Goal: Information Seeking & Learning: Learn about a topic

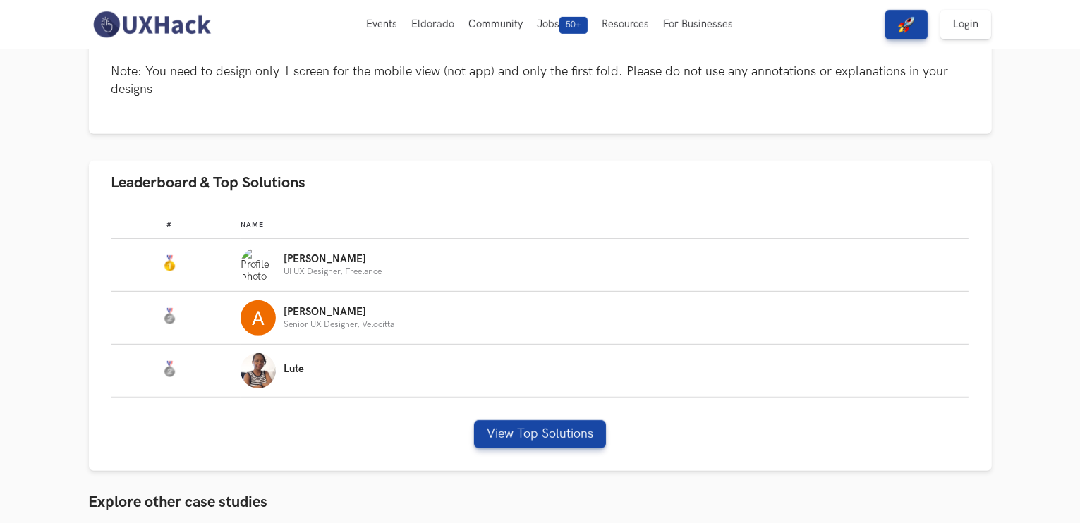
scroll to position [705, 0]
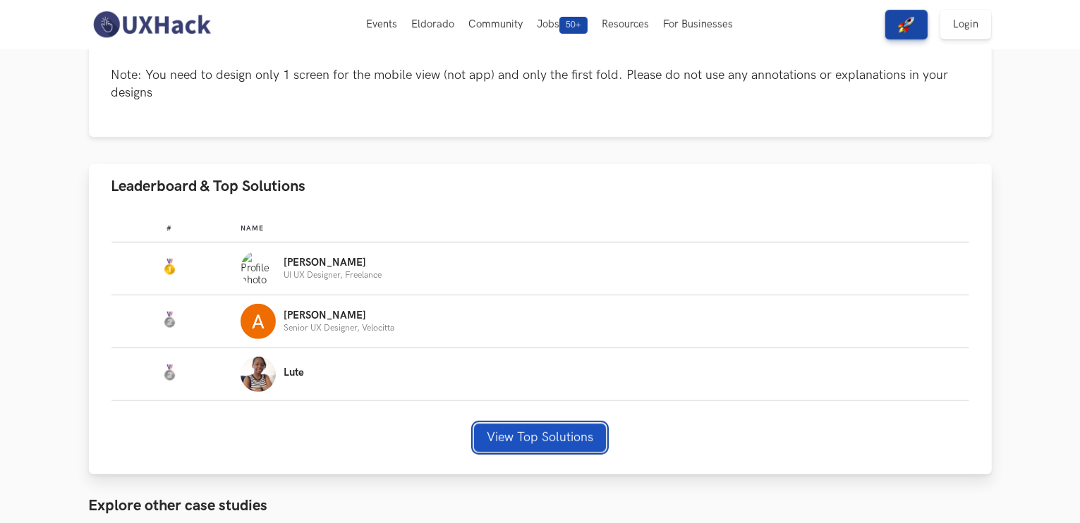
click at [519, 424] on div "View Top Solutions" at bounding box center [540, 438] width 858 height 28
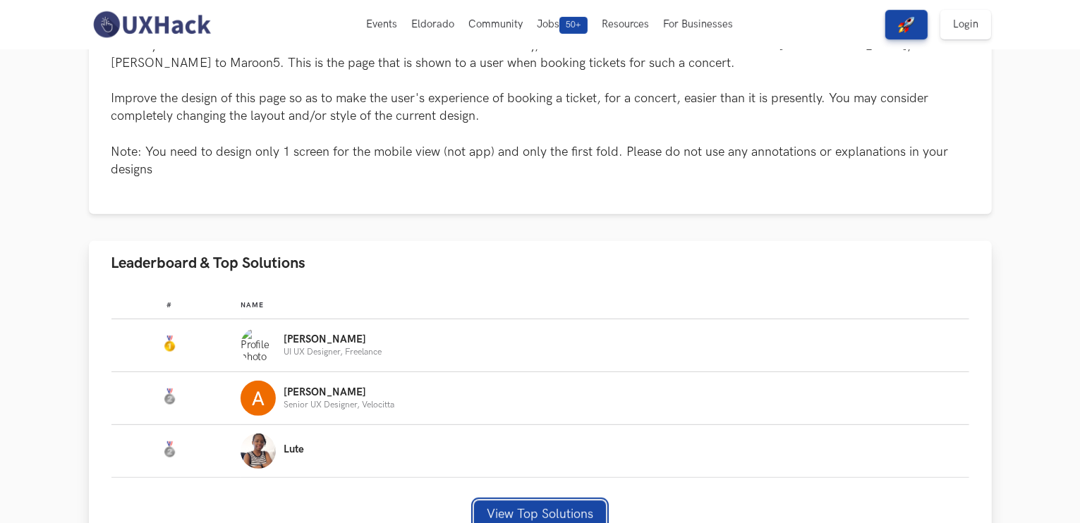
scroll to position [625, 0]
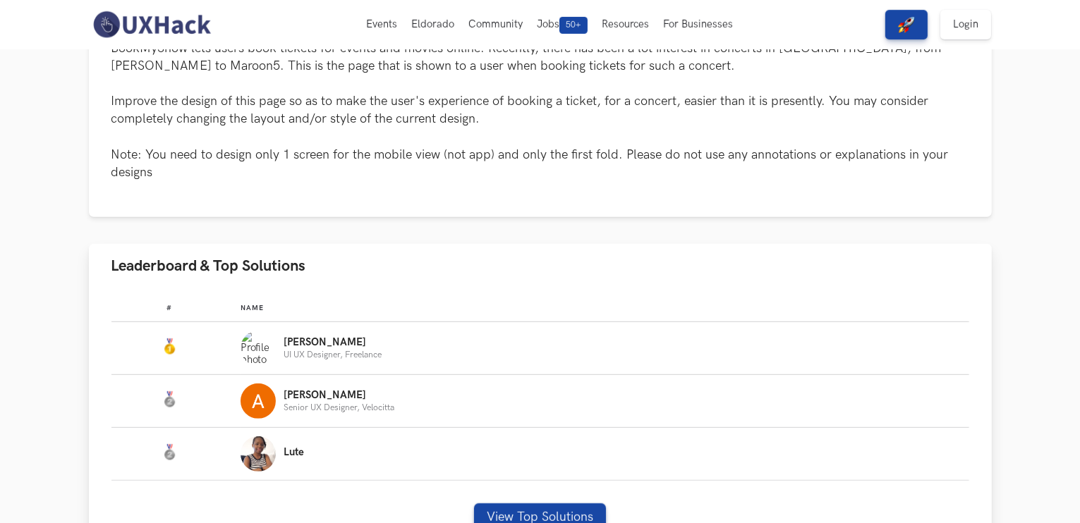
click at [296, 346] on p "[PERSON_NAME]" at bounding box center [333, 342] width 98 height 11
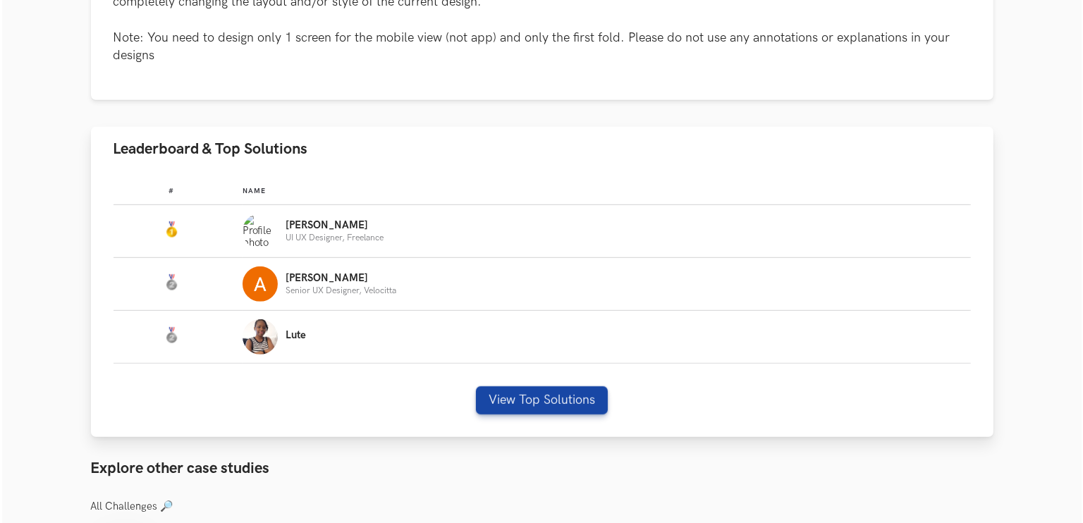
scroll to position [742, 0]
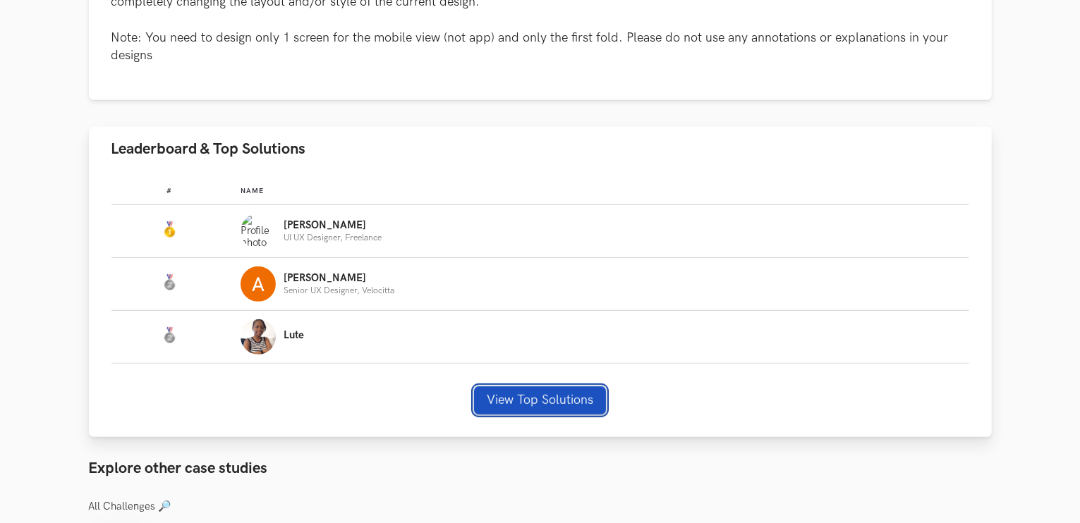
click at [549, 403] on button "View Top Solutions" at bounding box center [540, 400] width 132 height 28
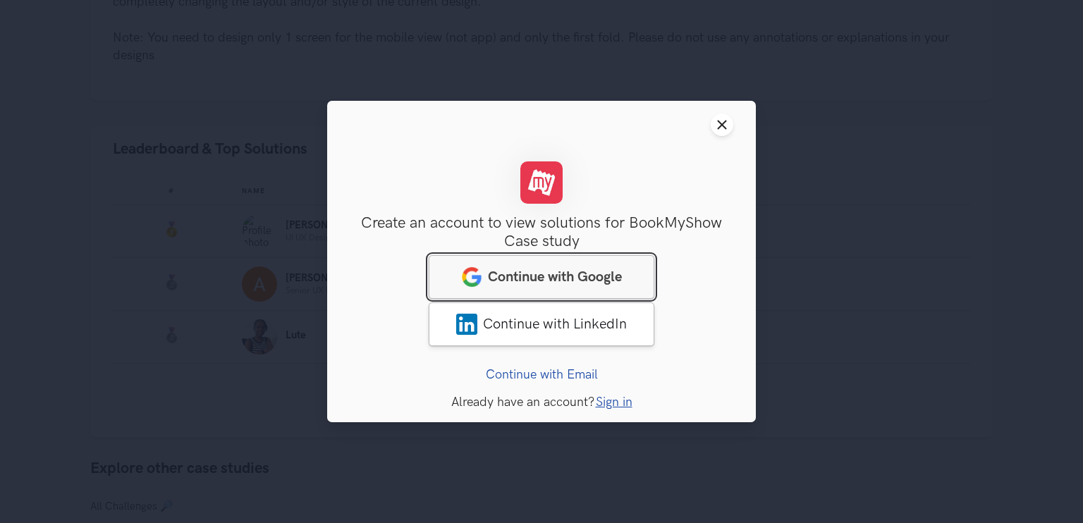
click at [535, 257] on link "Continue with Google" at bounding box center [542, 277] width 226 height 44
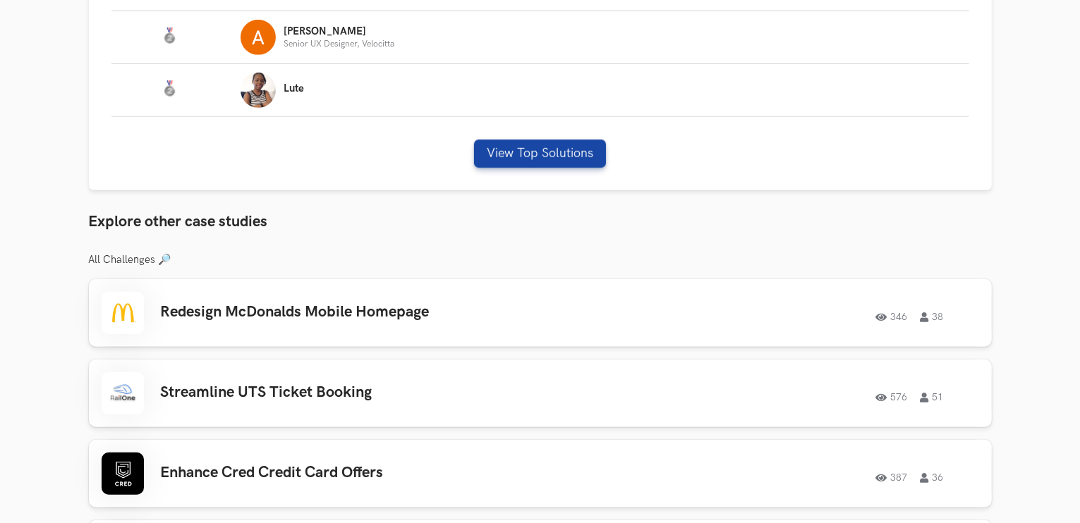
scroll to position [992, 0]
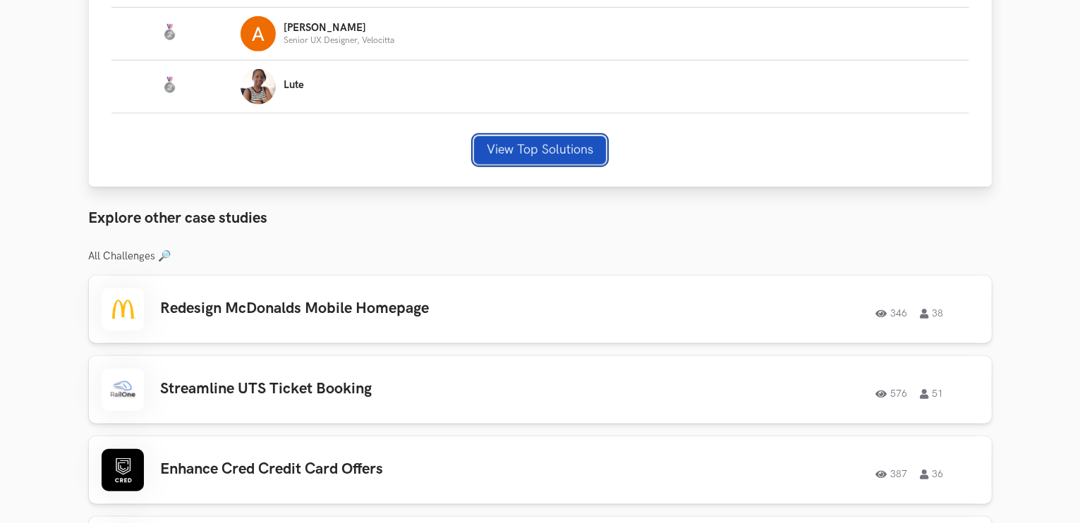
click at [515, 142] on button "View Top Solutions" at bounding box center [540, 150] width 132 height 28
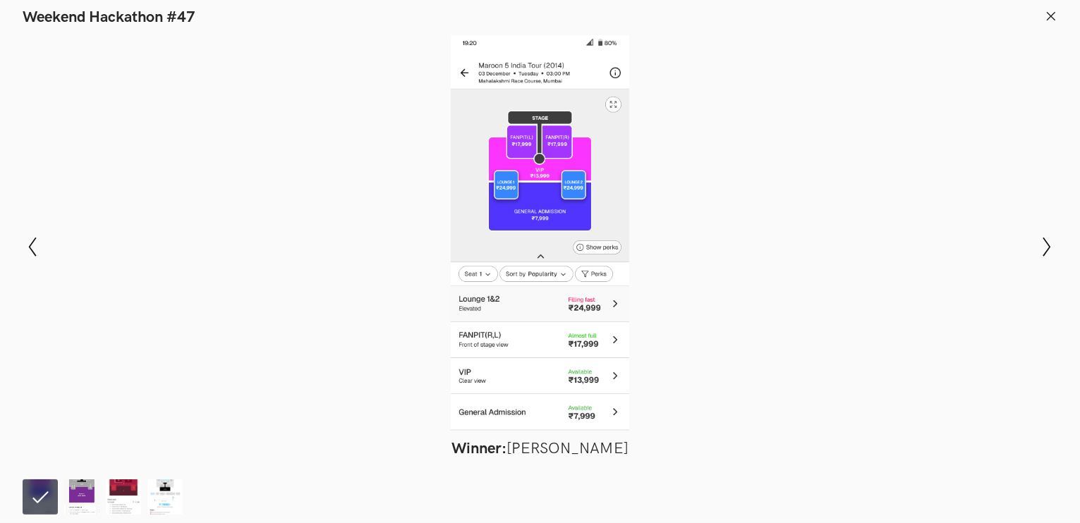
scroll to position [1107, 0]
click at [1049, 242] on icon "Show next slide" at bounding box center [1047, 247] width 20 height 20
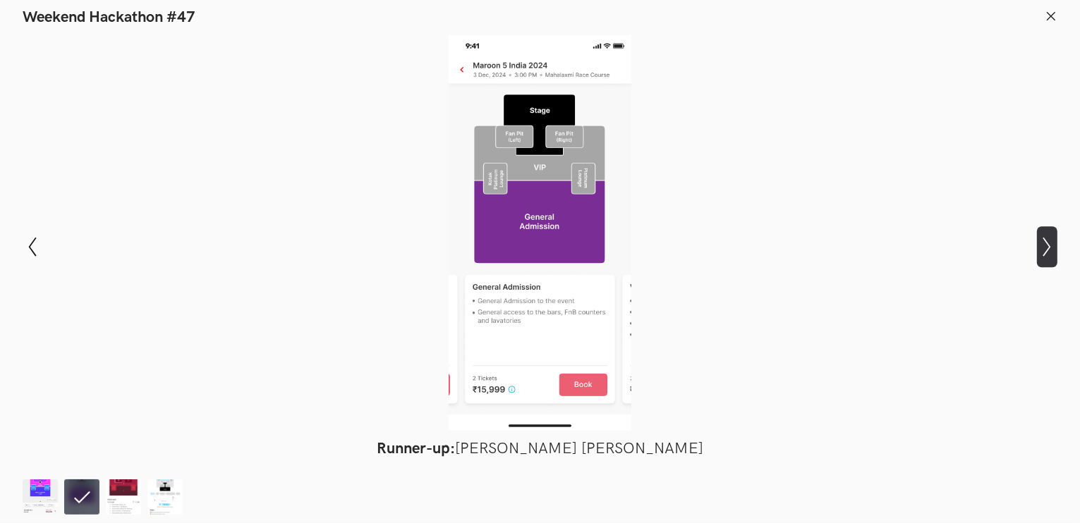
click at [1049, 242] on icon "Show next slide" at bounding box center [1047, 247] width 20 height 20
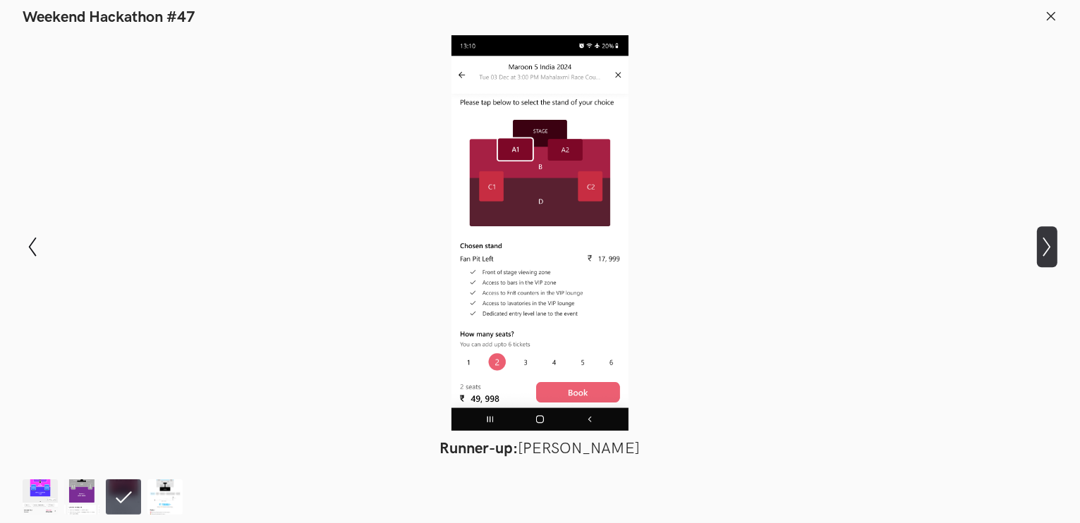
click at [1049, 242] on icon "Show next slide" at bounding box center [1047, 247] width 20 height 20
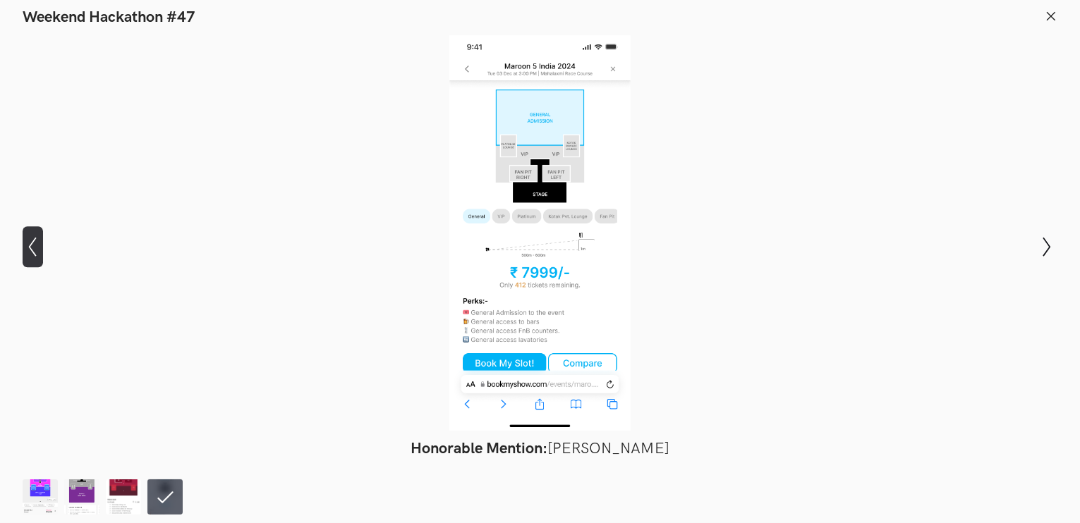
click at [33, 243] on icon "Show previous slide" at bounding box center [33, 247] width 20 height 20
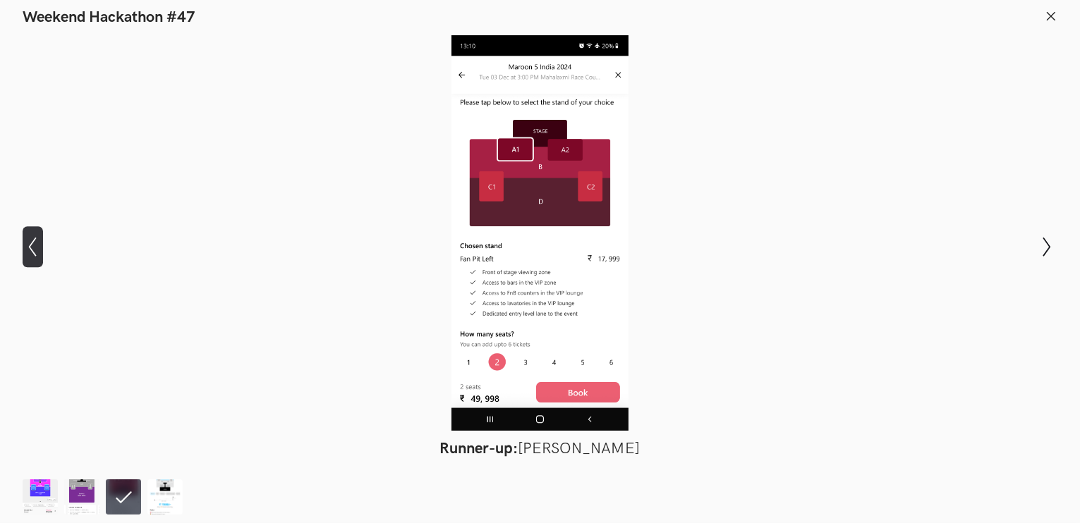
click at [33, 243] on icon "Show previous slide" at bounding box center [33, 247] width 20 height 20
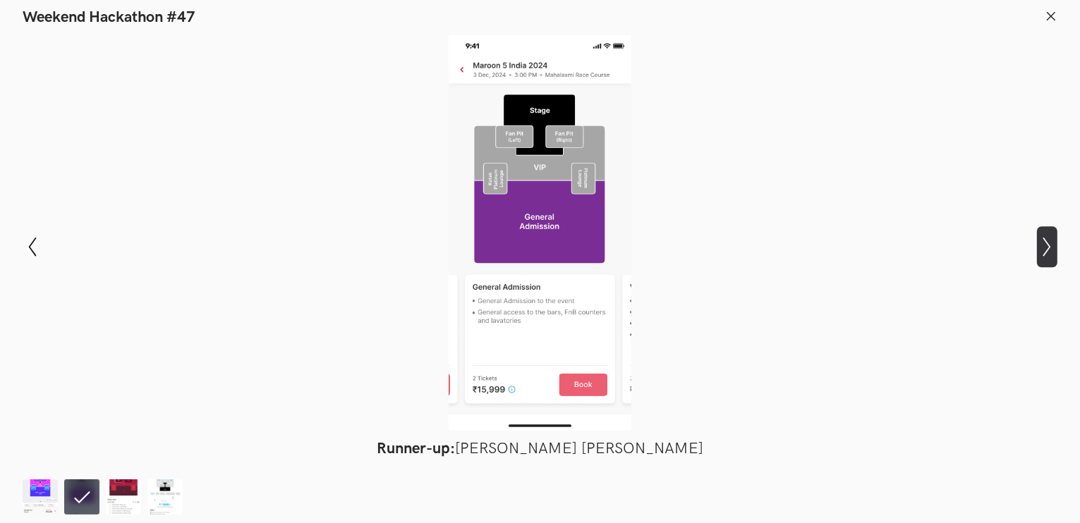
click at [1040, 244] on icon "Show next slide" at bounding box center [1047, 247] width 20 height 20
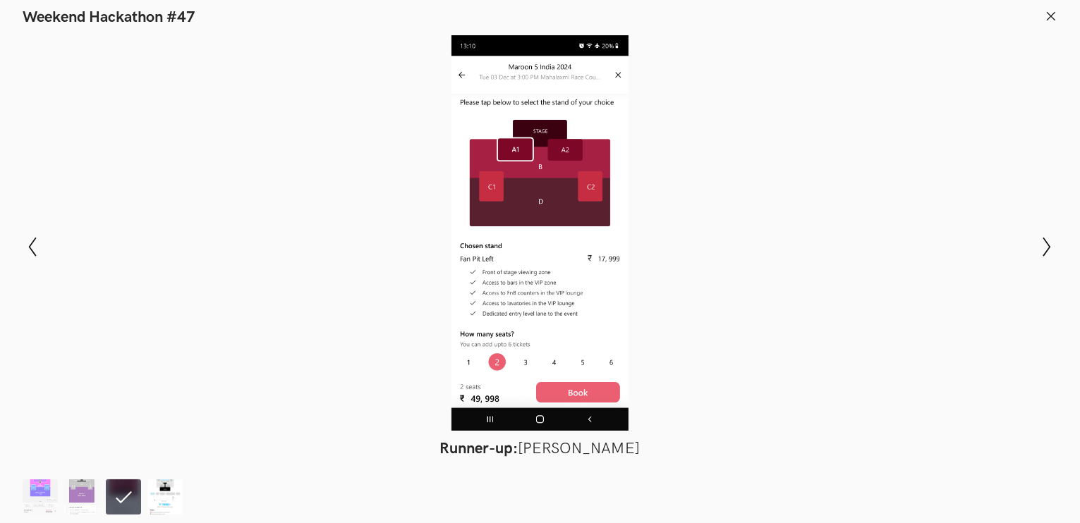
click at [180, 499] on img at bounding box center [164, 497] width 35 height 35
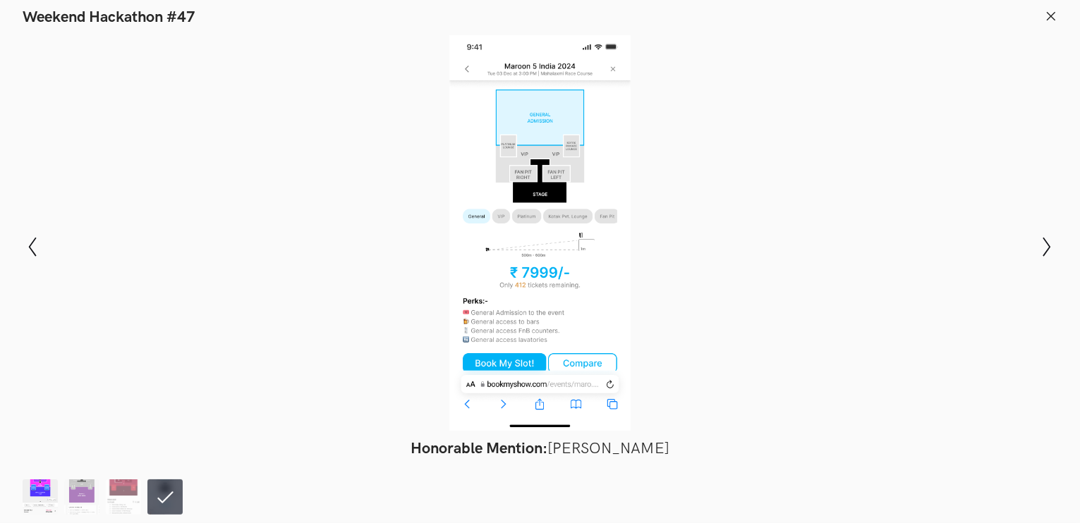
click at [49, 490] on img at bounding box center [40, 497] width 35 height 35
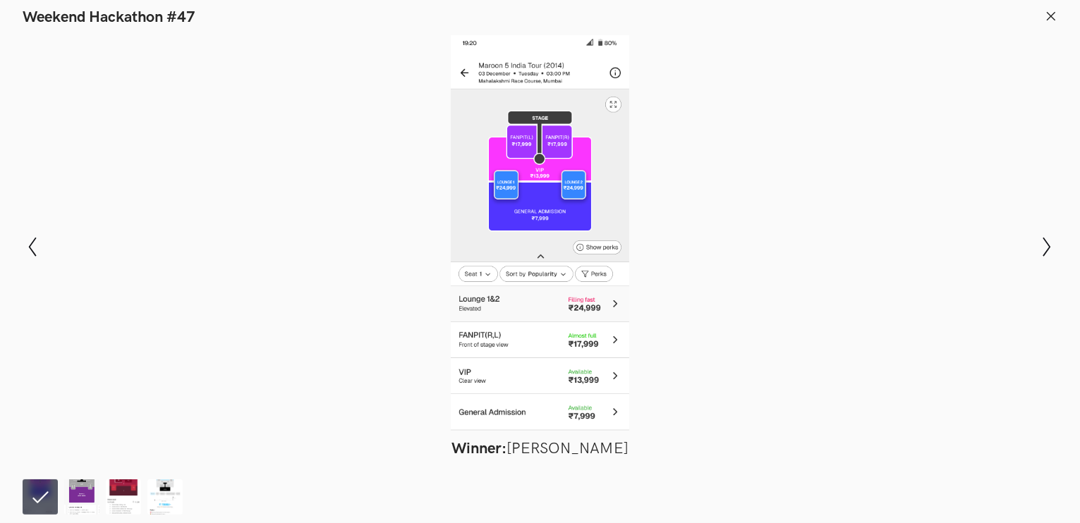
click at [1052, 23] on button at bounding box center [1051, 18] width 13 height 16
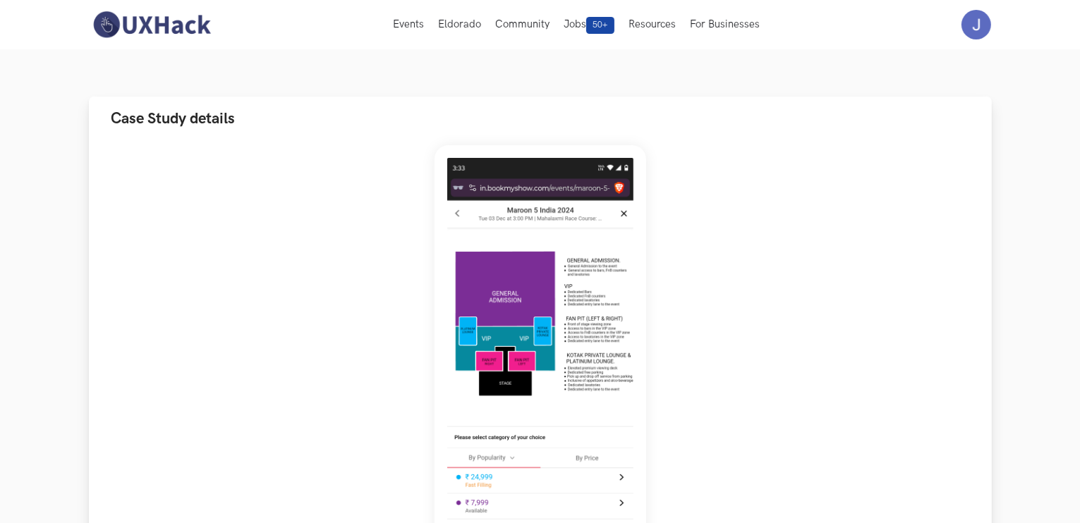
scroll to position [0, 0]
